Goal: Book appointment/travel/reservation

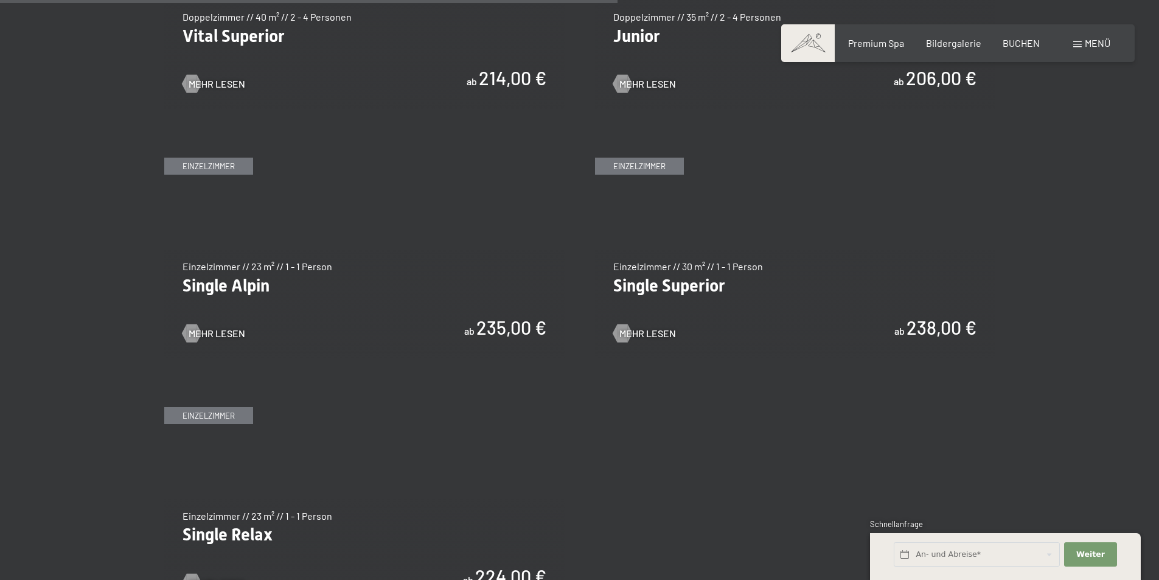
scroll to position [1764, 0]
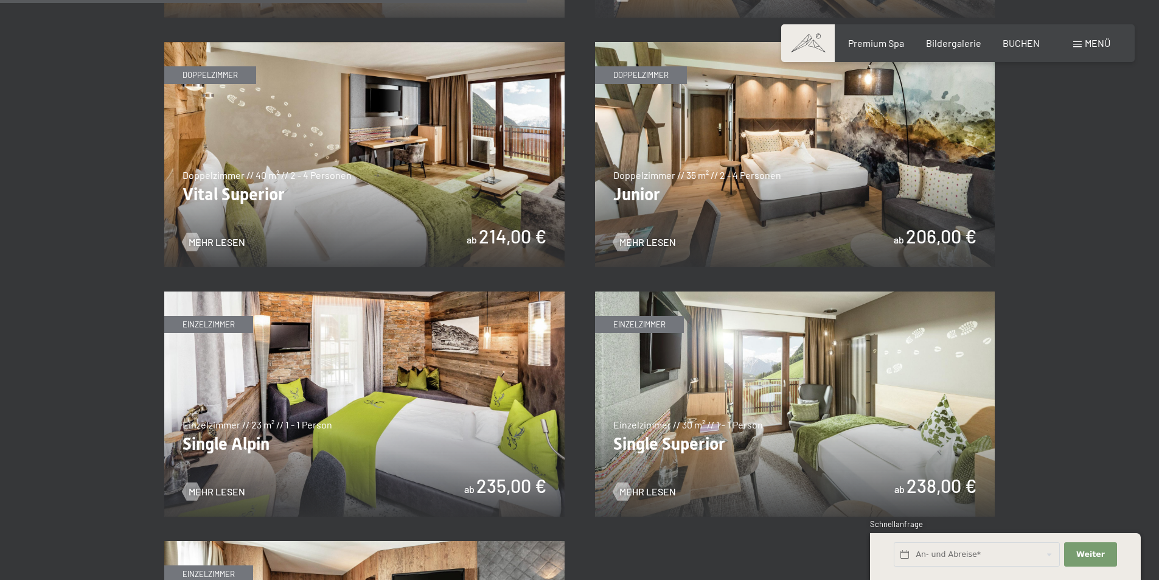
click at [771, 166] on img at bounding box center [795, 154] width 400 height 225
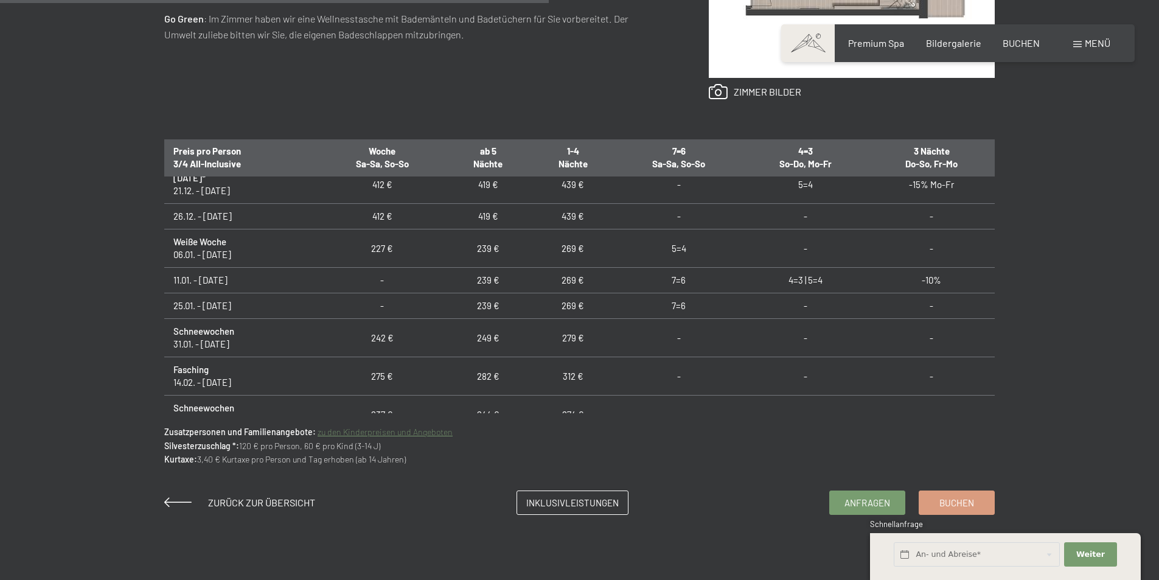
scroll to position [304, 0]
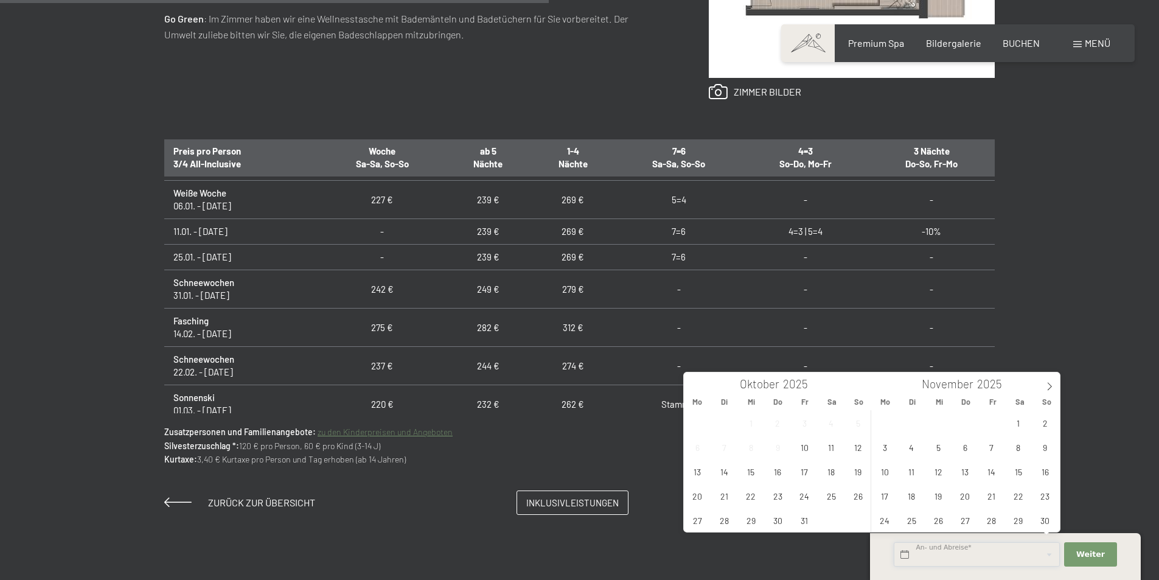
click at [931, 555] on input "text" at bounding box center [977, 554] width 166 height 25
click at [996, 474] on span "14" at bounding box center [991, 471] width 24 height 24
click at [1046, 475] on span "16" at bounding box center [1045, 471] width 24 height 24
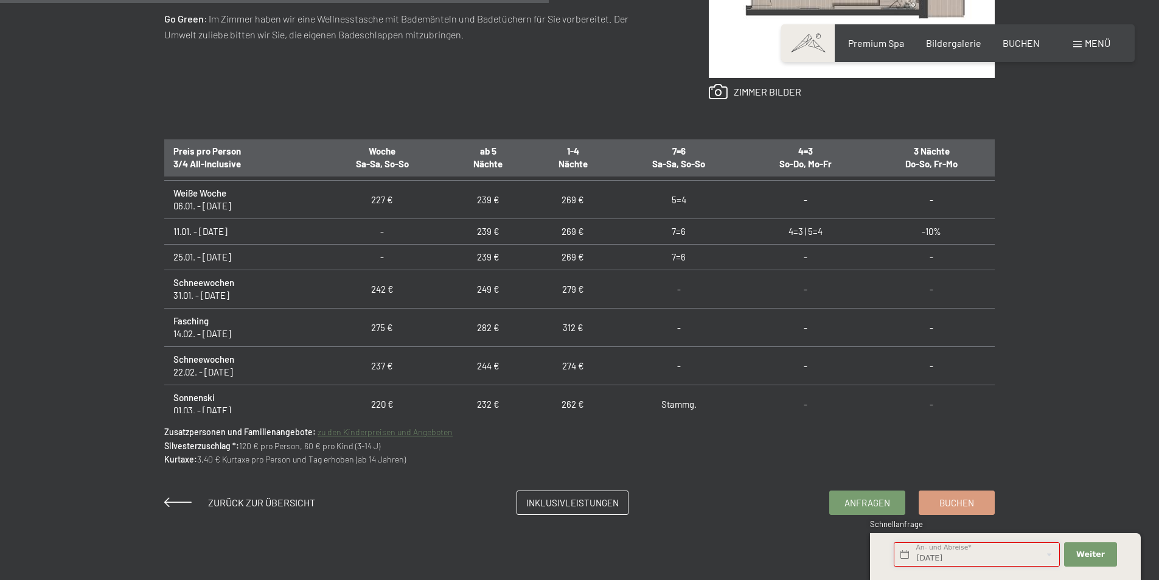
type input "Fr. 14.11.2025 - So. 16.11.2025"
click at [1083, 550] on span "Weiter" at bounding box center [1090, 554] width 29 height 11
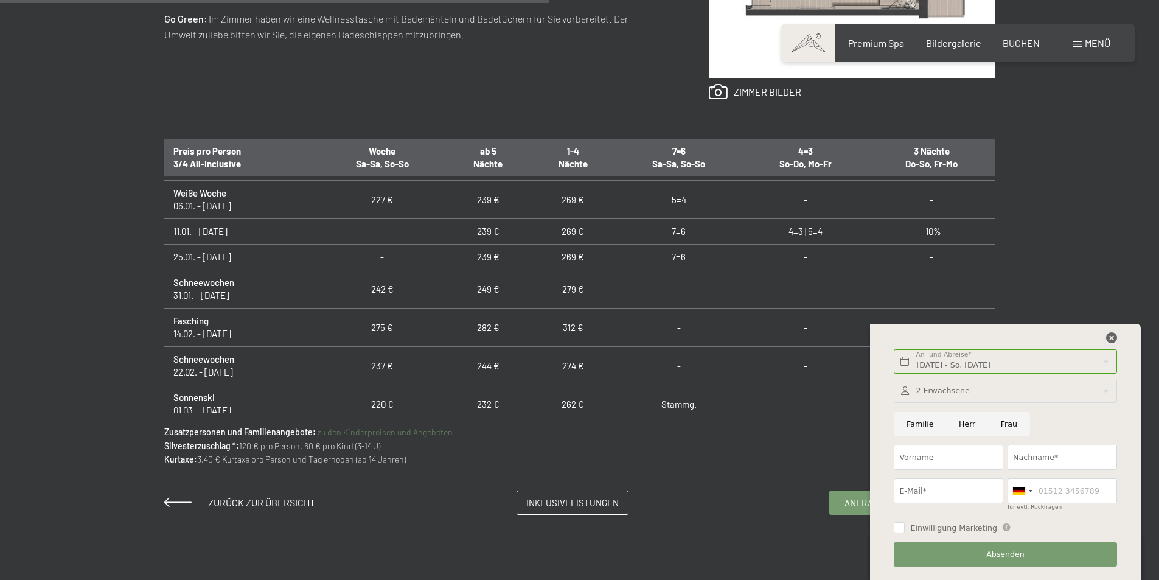
click at [1111, 336] on icon at bounding box center [1111, 337] width 11 height 11
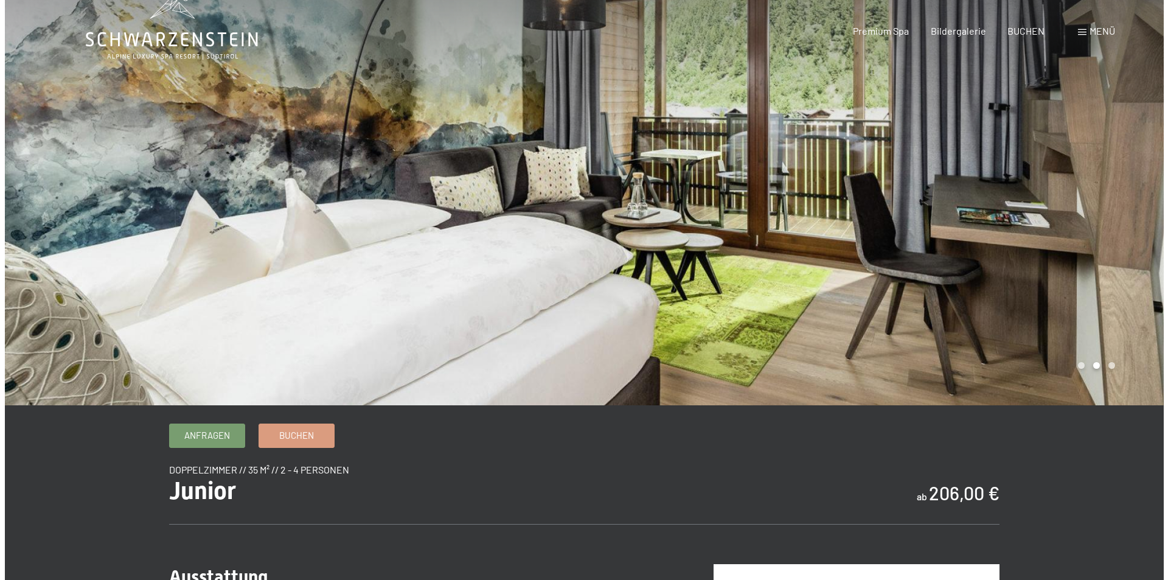
scroll to position [0, 0]
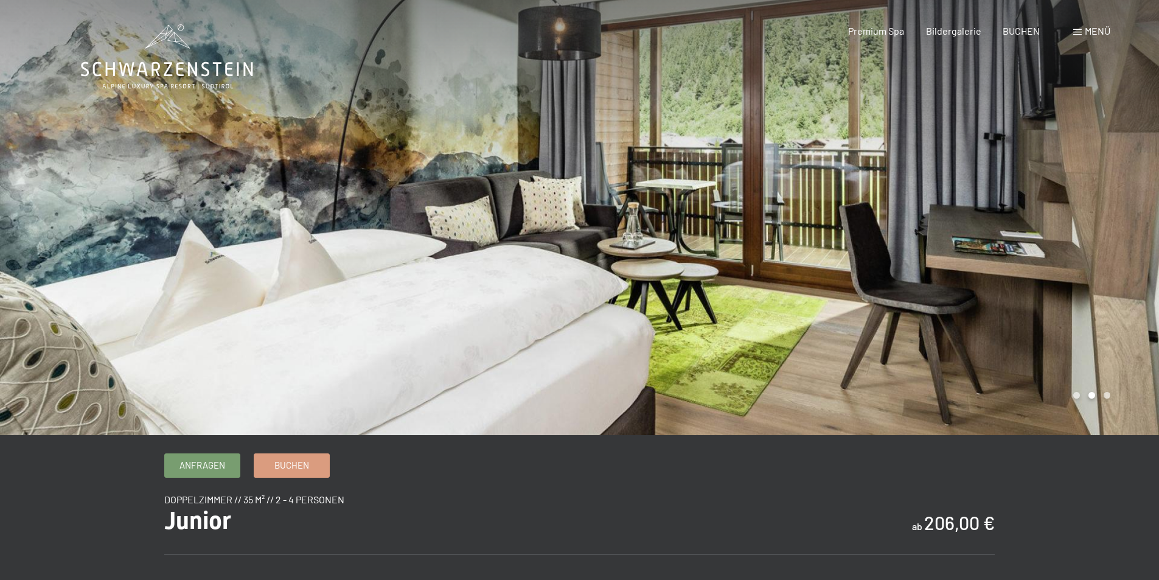
click at [1079, 32] on span at bounding box center [1077, 32] width 9 height 6
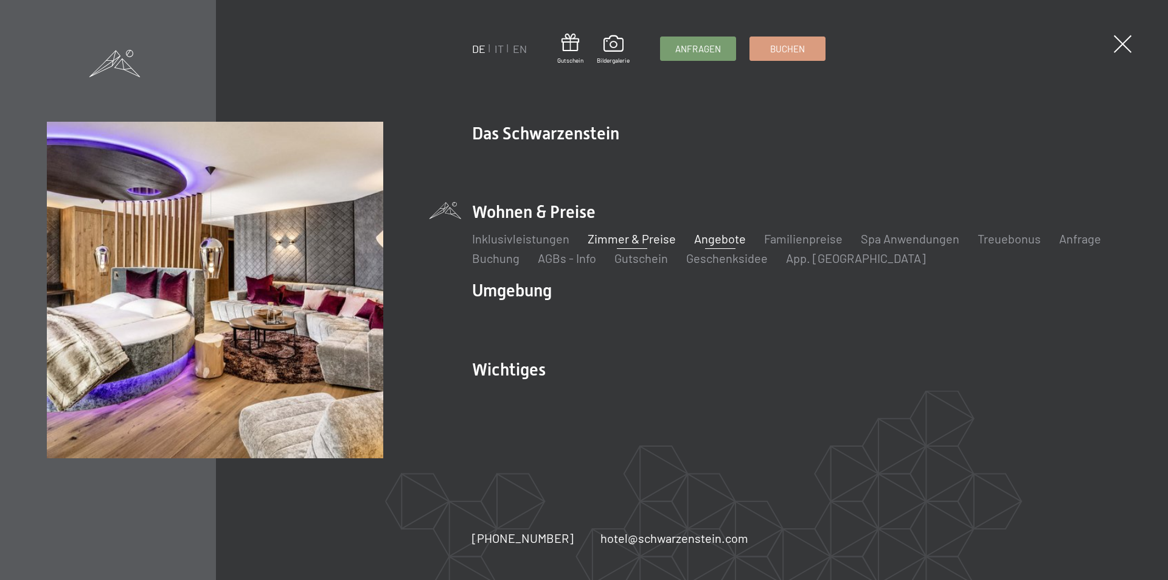
click at [724, 238] on link "Angebote" at bounding box center [720, 238] width 52 height 15
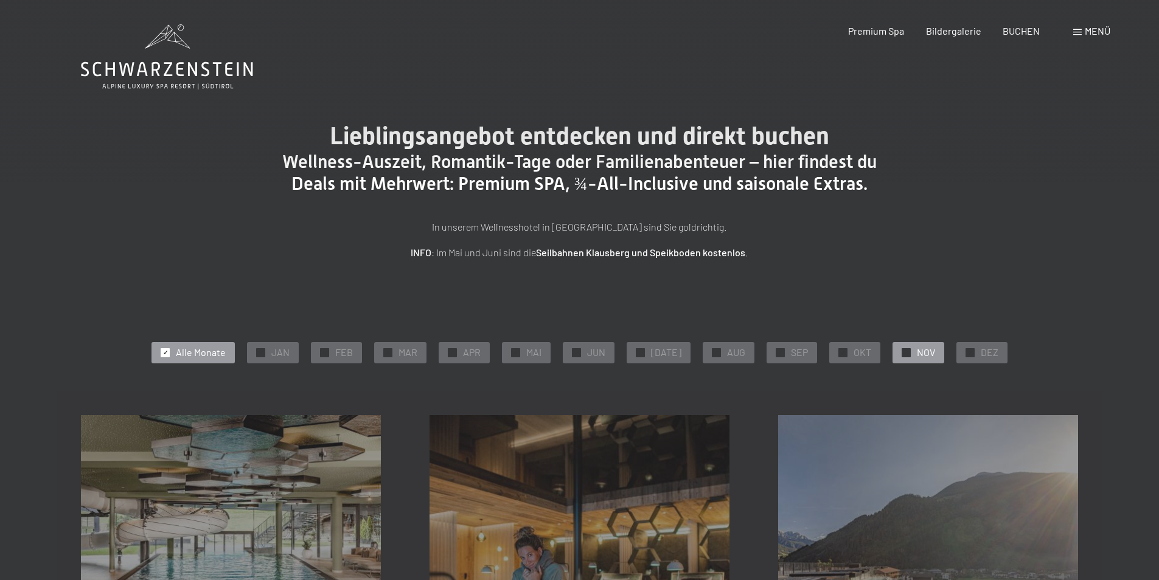
click at [917, 349] on span "NOV" at bounding box center [926, 352] width 18 height 13
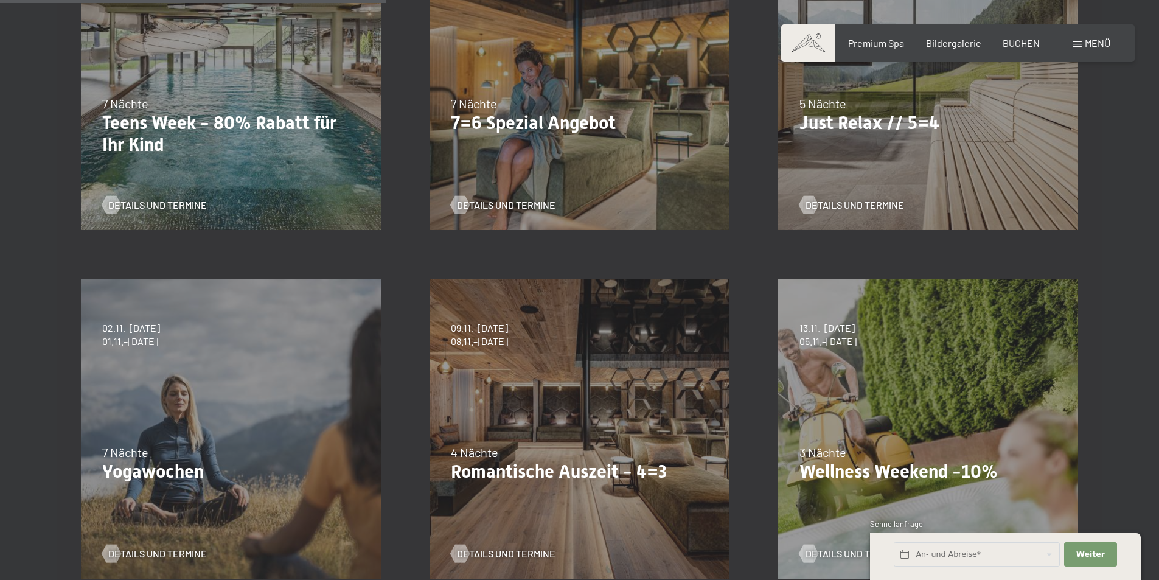
scroll to position [669, 0]
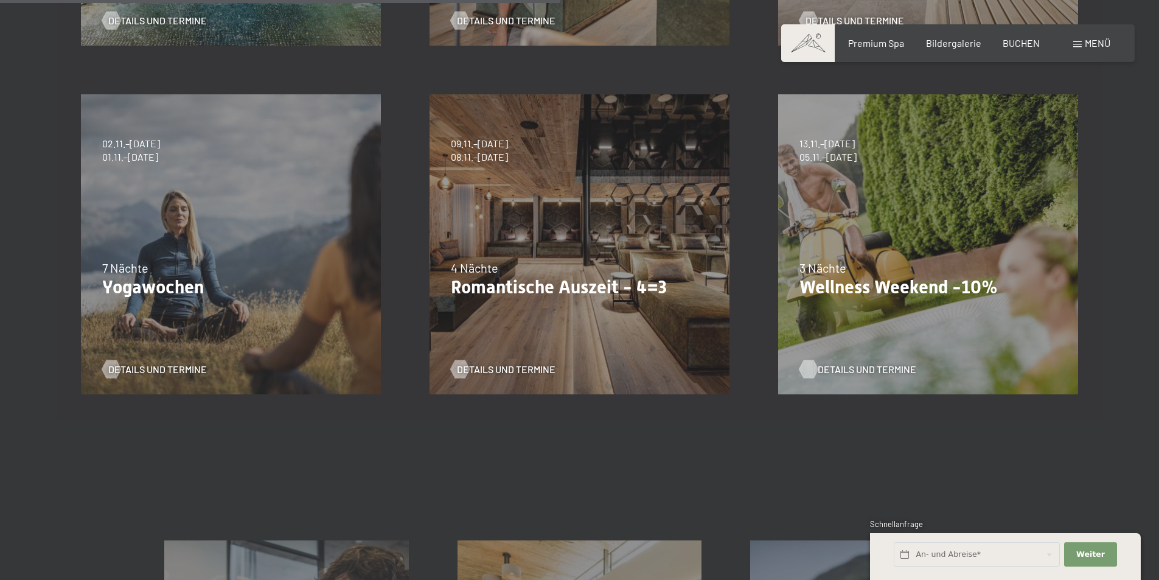
click at [841, 366] on span "Details und Termine" at bounding box center [867, 369] width 99 height 13
click at [512, 366] on span "Details und Termine" at bounding box center [518, 369] width 99 height 13
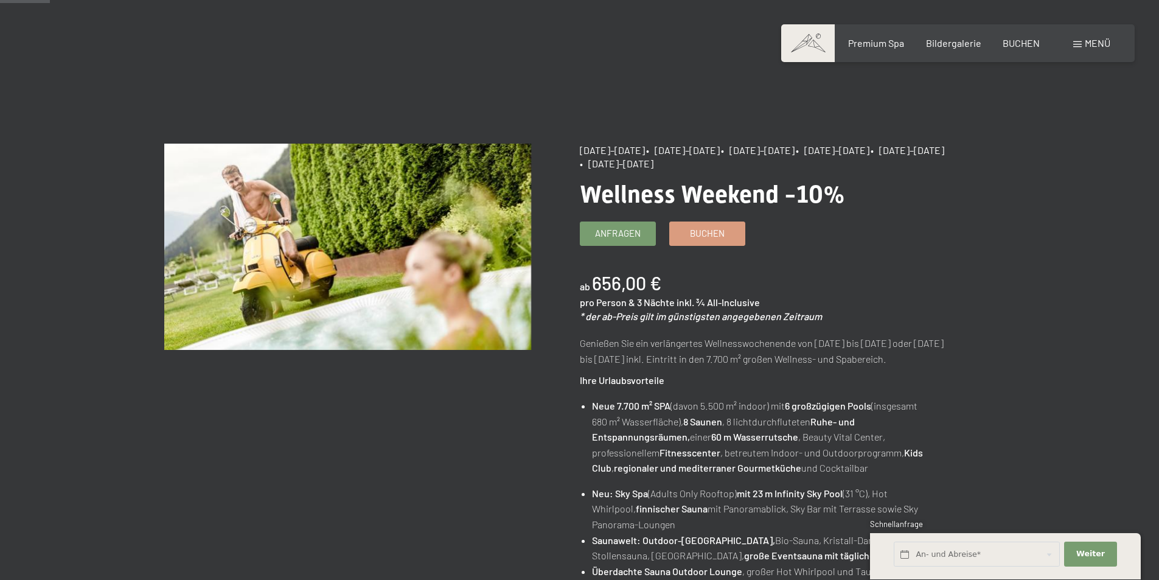
scroll to position [61, 0]
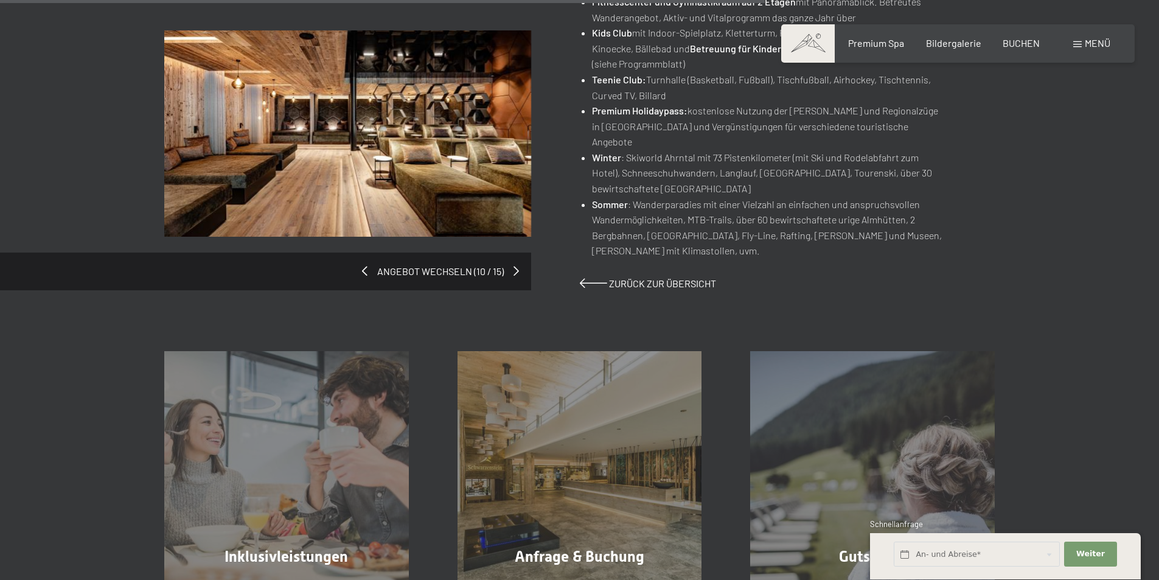
scroll to position [852, 0]
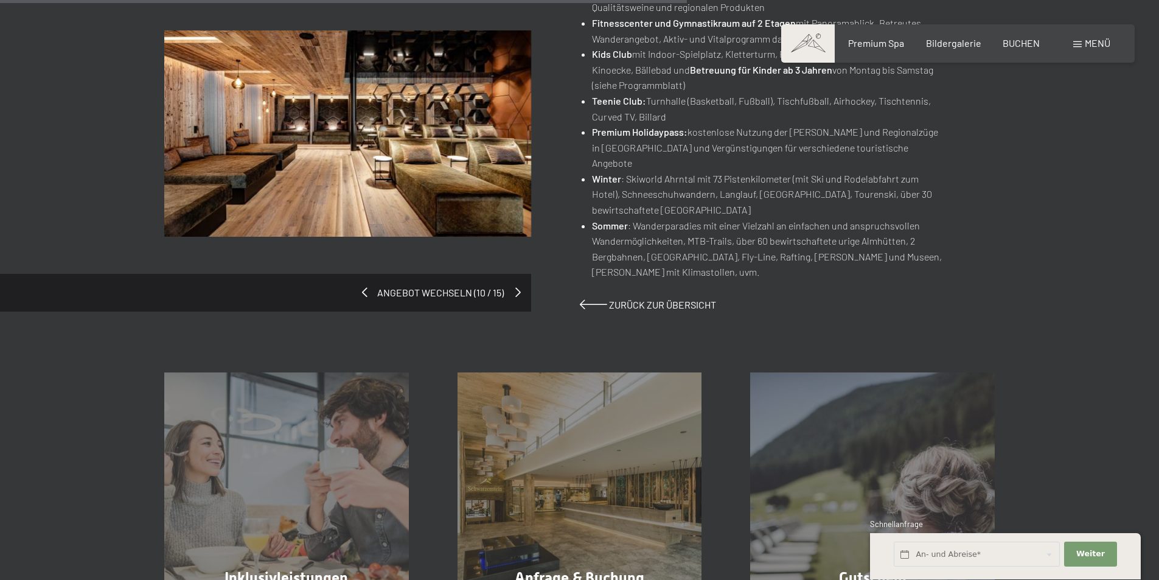
click at [515, 287] on span at bounding box center [517, 292] width 5 height 10
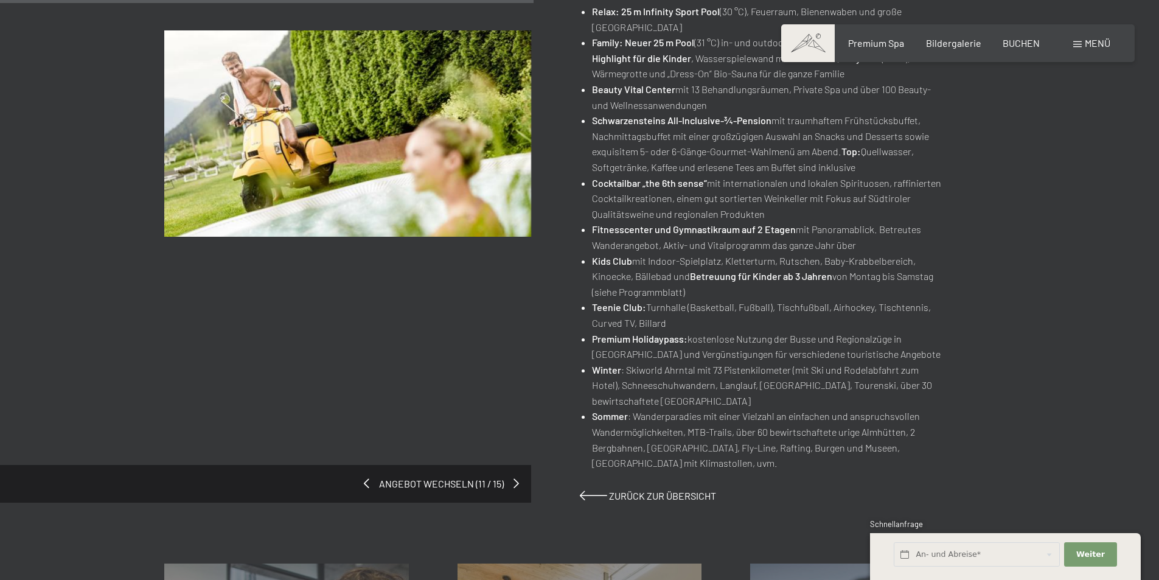
scroll to position [669, 0]
